Goal: Transaction & Acquisition: Obtain resource

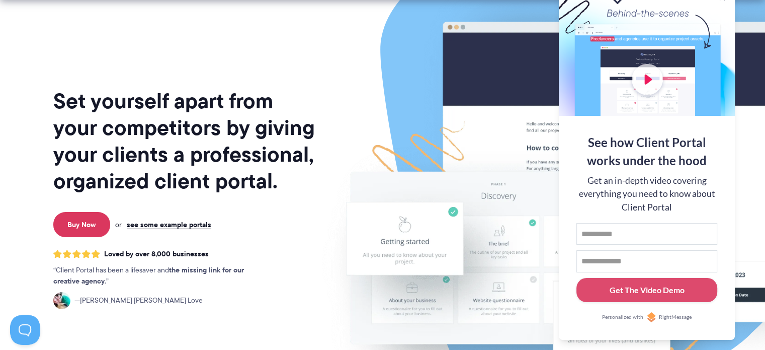
scroll to position [67, 0]
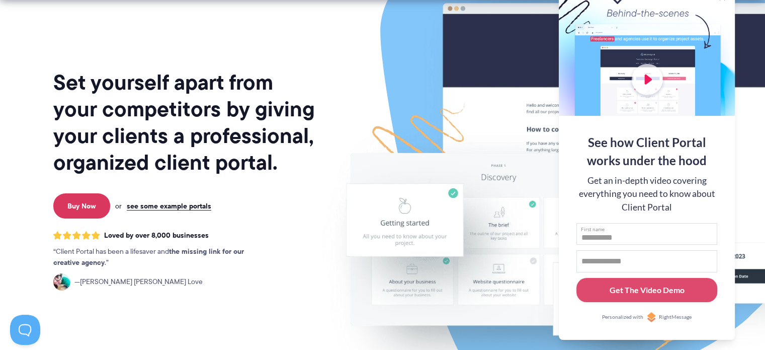
click at [619, 239] on input "First name" at bounding box center [646, 234] width 141 height 22
click at [605, 262] on input "Email address" at bounding box center [646, 261] width 141 height 22
click at [535, 231] on img at bounding box center [586, 182] width 564 height 482
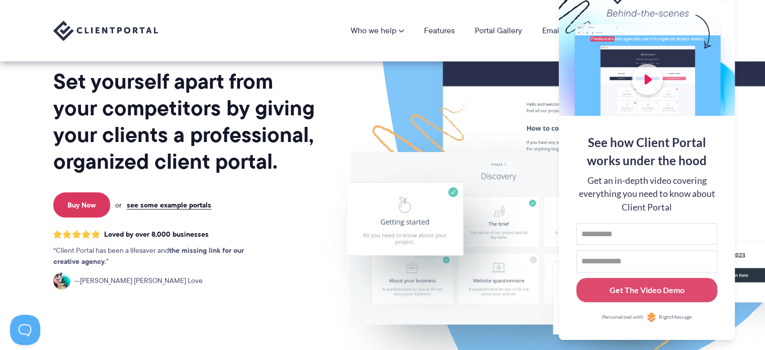
scroll to position [0, 0]
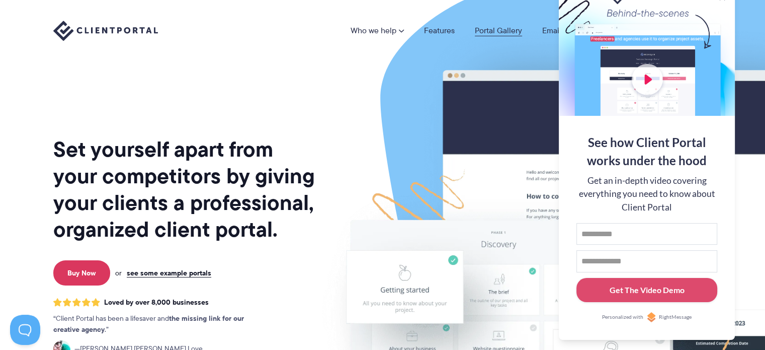
click at [491, 29] on link "Portal Gallery" at bounding box center [498, 31] width 47 height 8
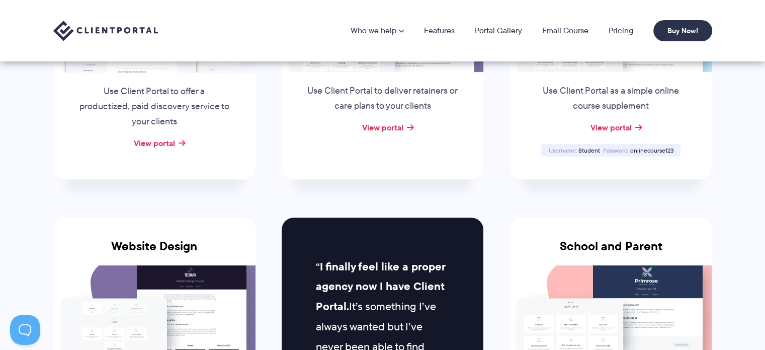
scroll to position [234, 0]
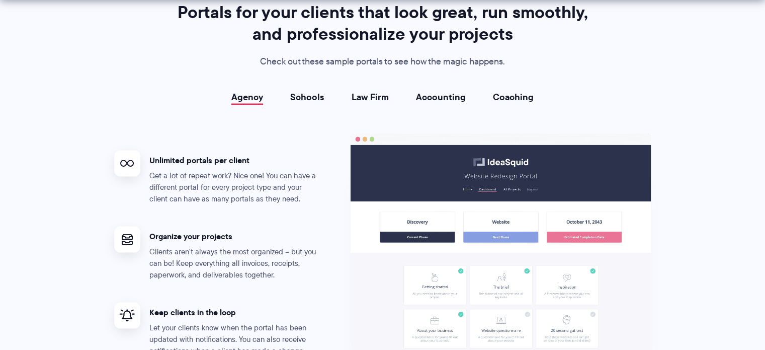
scroll to position [1878, 0]
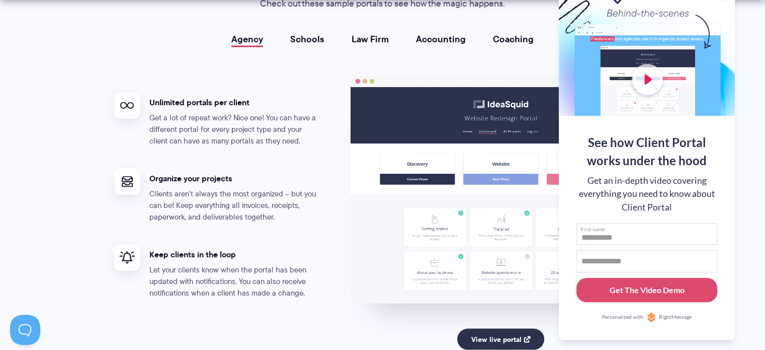
click at [603, 233] on input "First name" at bounding box center [646, 234] width 141 height 22
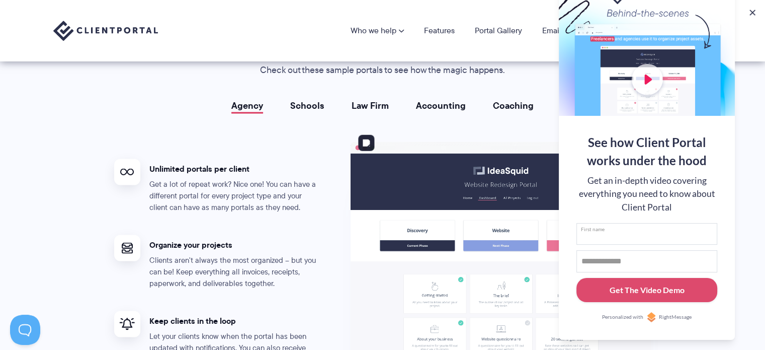
scroll to position [1811, 0]
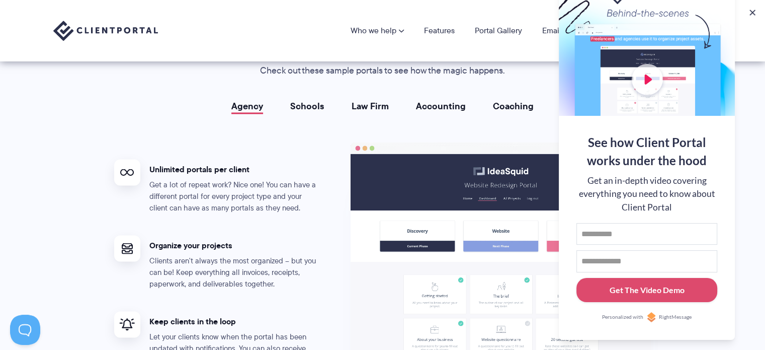
click at [616, 246] on div "First name Email address Get The Video Demo" at bounding box center [646, 262] width 141 height 79
click at [614, 232] on input "First name" at bounding box center [646, 234] width 141 height 22
click at [654, 281] on button "Get The Video Demo" at bounding box center [646, 290] width 141 height 25
click at [617, 258] on input "Email address" at bounding box center [646, 261] width 141 height 22
click at [617, 232] on input "*****" at bounding box center [646, 234] width 141 height 22
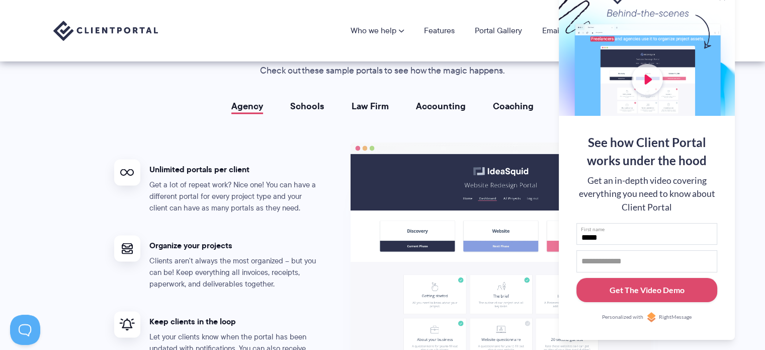
type input "*****"
click at [618, 260] on input "Email address" at bounding box center [646, 261] width 141 height 22
type input "**********"
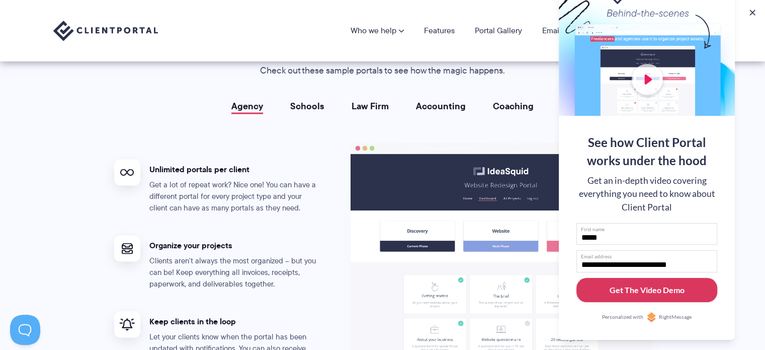
click at [648, 296] on button "Get The Video Demo" at bounding box center [646, 290] width 141 height 25
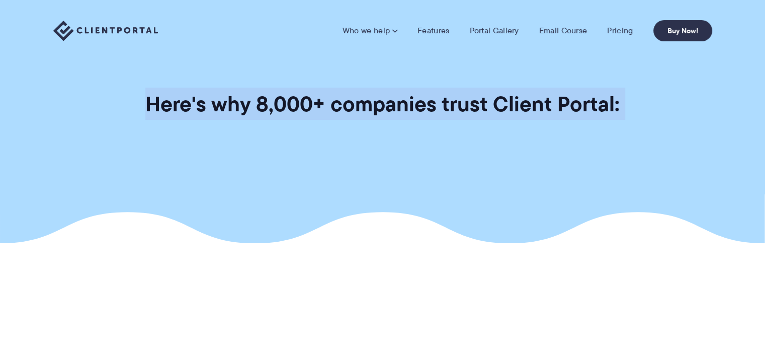
click at [403, 182] on section "Here's why 8,000+ companies trust Client Portal:" at bounding box center [382, 121] width 765 height 243
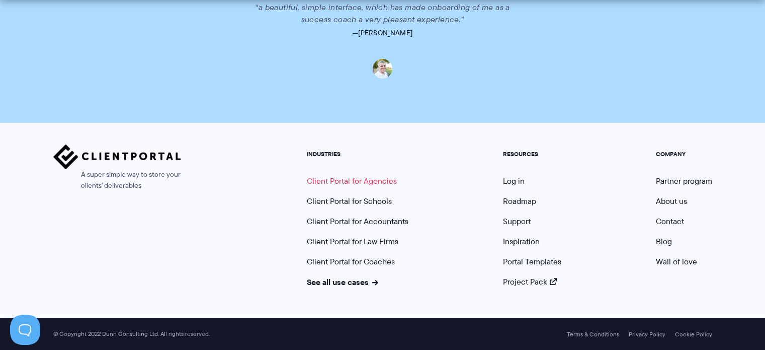
click at [375, 181] on link "Client Portal for Agencies" at bounding box center [352, 181] width 90 height 12
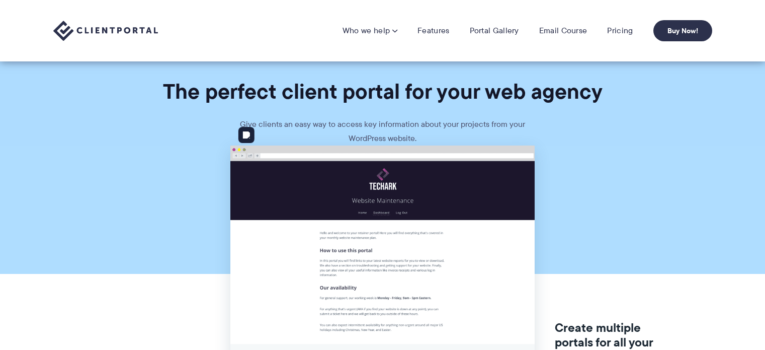
scroll to position [26, 0]
